Goal: Check status

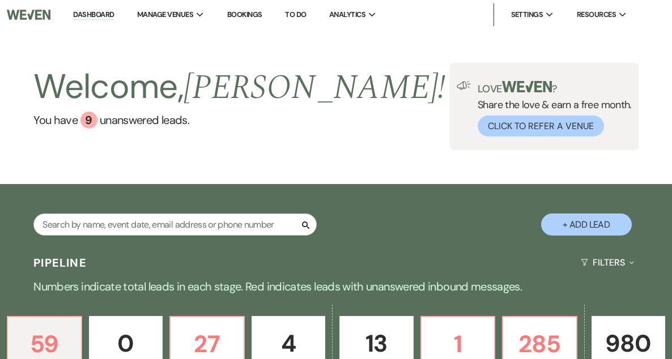
click at [249, 14] on link "Bookings" at bounding box center [244, 15] width 35 height 10
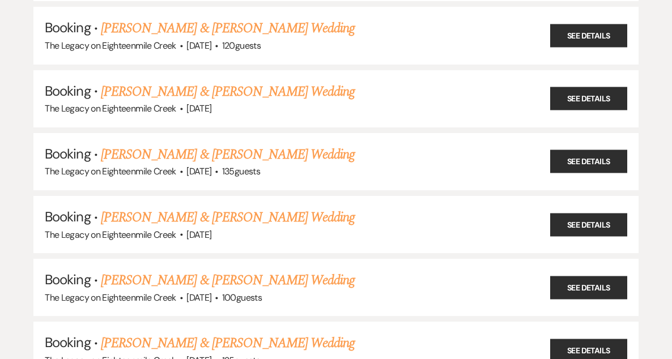
scroll to position [399, 0]
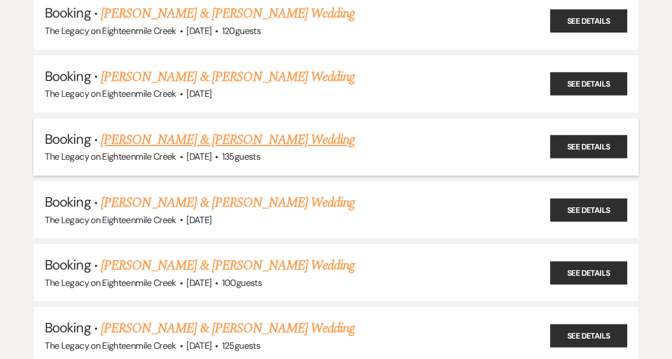
click at [250, 135] on link "[PERSON_NAME] & [PERSON_NAME] Wedding" at bounding box center [228, 140] width 254 height 20
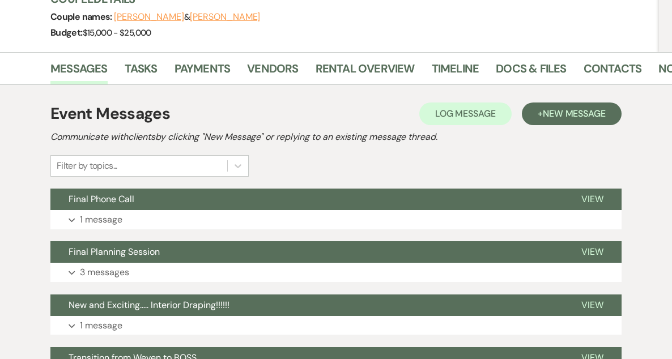
scroll to position [185, 0]
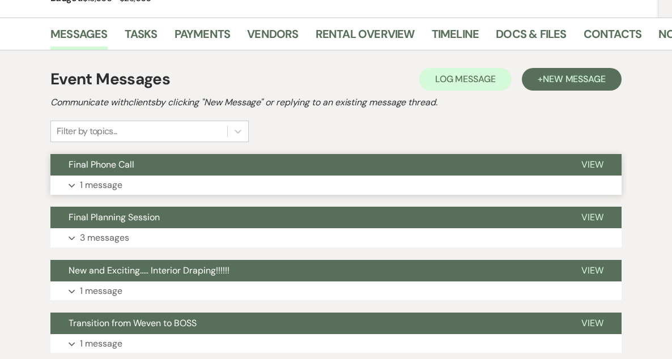
click at [320, 164] on button "Final Phone Call" at bounding box center [306, 165] width 513 height 22
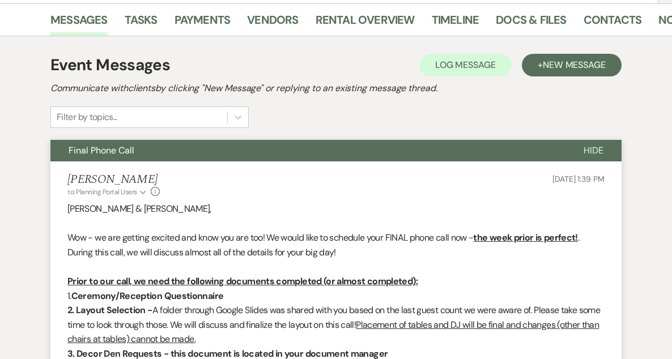
scroll to position [197, 0]
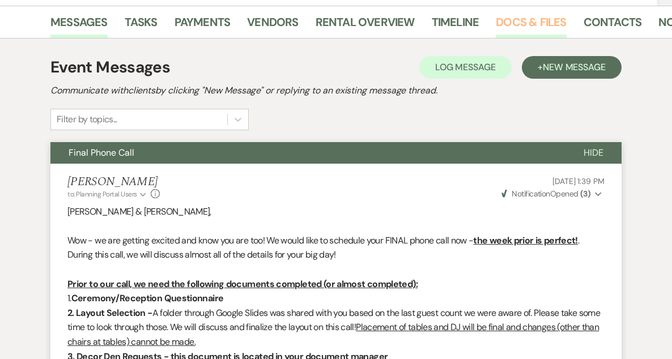
click at [518, 19] on link "Docs & Files" at bounding box center [531, 25] width 70 height 25
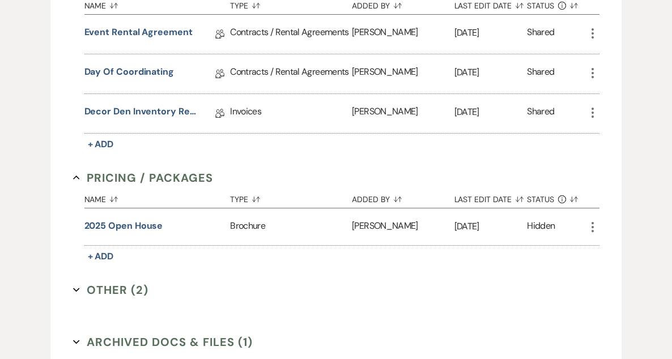
scroll to position [483, 0]
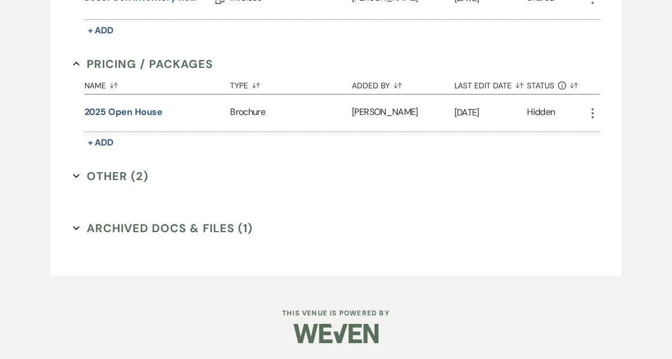
click at [121, 170] on button "Other (2) Expand" at bounding box center [111, 176] width 76 height 17
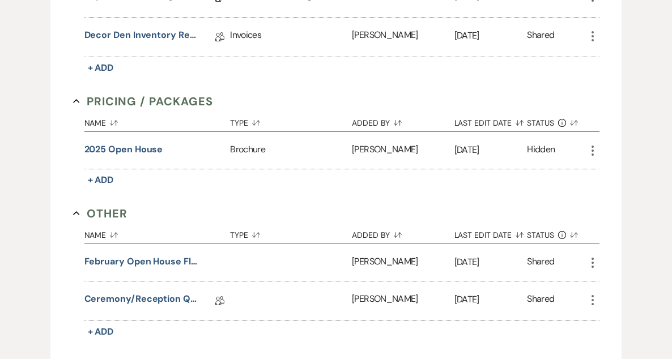
scroll to position [444, 0]
